Goal: Task Accomplishment & Management: Use online tool/utility

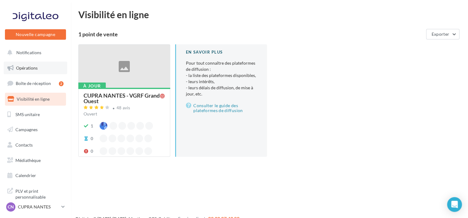
click at [33, 66] on span "Opérations" at bounding box center [27, 67] width 22 height 5
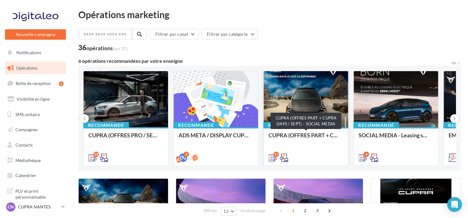
click at [298, 133] on div "CUPRA (OFFRES PART + CUPRA DAYS / SEPT) - SOCIAL MEDIA" at bounding box center [306, 138] width 75 height 12
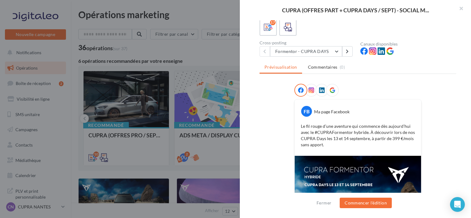
scroll to position [34, 0]
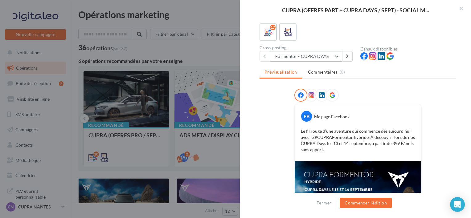
click at [307, 55] on button "Formentor - CUPRA DAYS" at bounding box center [306, 56] width 72 height 10
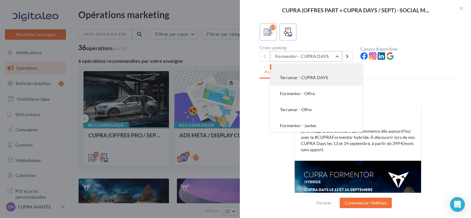
scroll to position [11, 0]
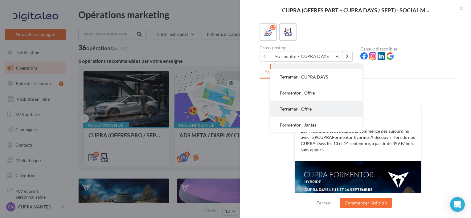
click at [314, 105] on button "Terramar - Offre" at bounding box center [316, 109] width 92 height 16
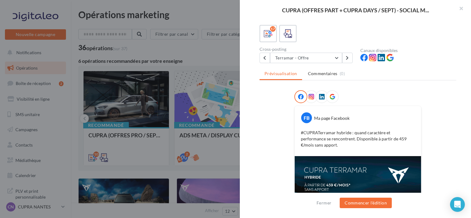
scroll to position [33, 0]
click at [314, 55] on button "Terramar - Offre" at bounding box center [306, 57] width 72 height 10
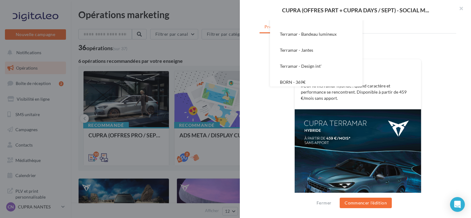
scroll to position [80, 0]
click at [404, 90] on p "#CUPRATerramar hybride : quand caractère et performance se rencontrent. Disponi…" at bounding box center [358, 92] width 114 height 18
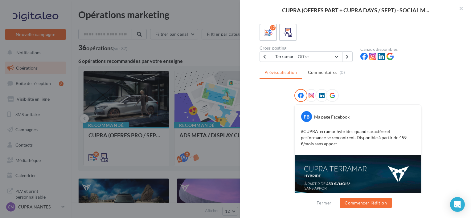
scroll to position [32, 0]
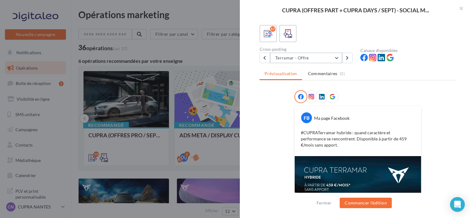
click at [318, 61] on button "Terramar - Offre" at bounding box center [306, 58] width 72 height 10
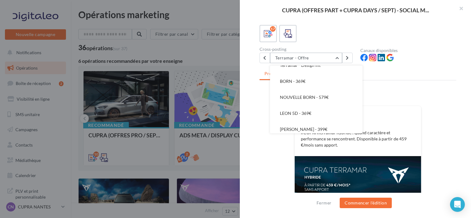
scroll to position [153, 0]
click at [314, 80] on button "BORN - 369€" at bounding box center [316, 81] width 92 height 16
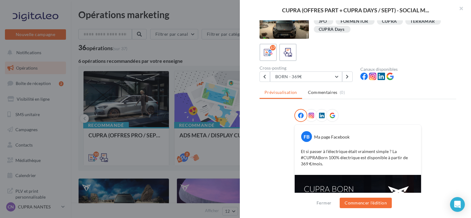
scroll to position [9, 0]
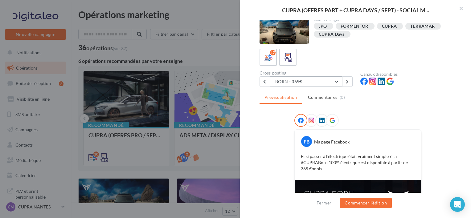
click at [302, 81] on button "BORN - 369€" at bounding box center [306, 81] width 72 height 10
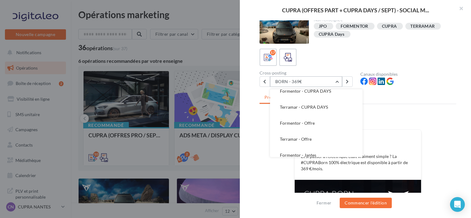
scroll to position [0, 0]
